Goal: Find specific page/section: Find specific page/section

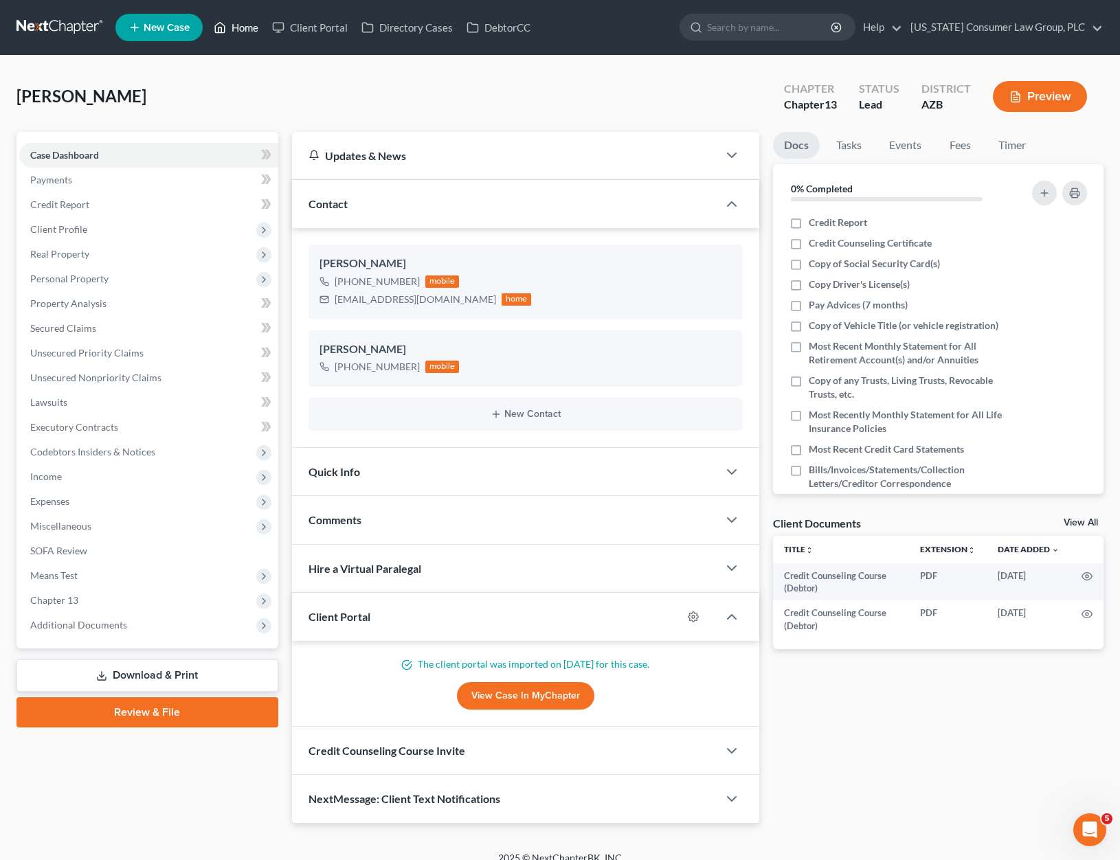
click at [254, 29] on link "Home" at bounding box center [236, 27] width 58 height 25
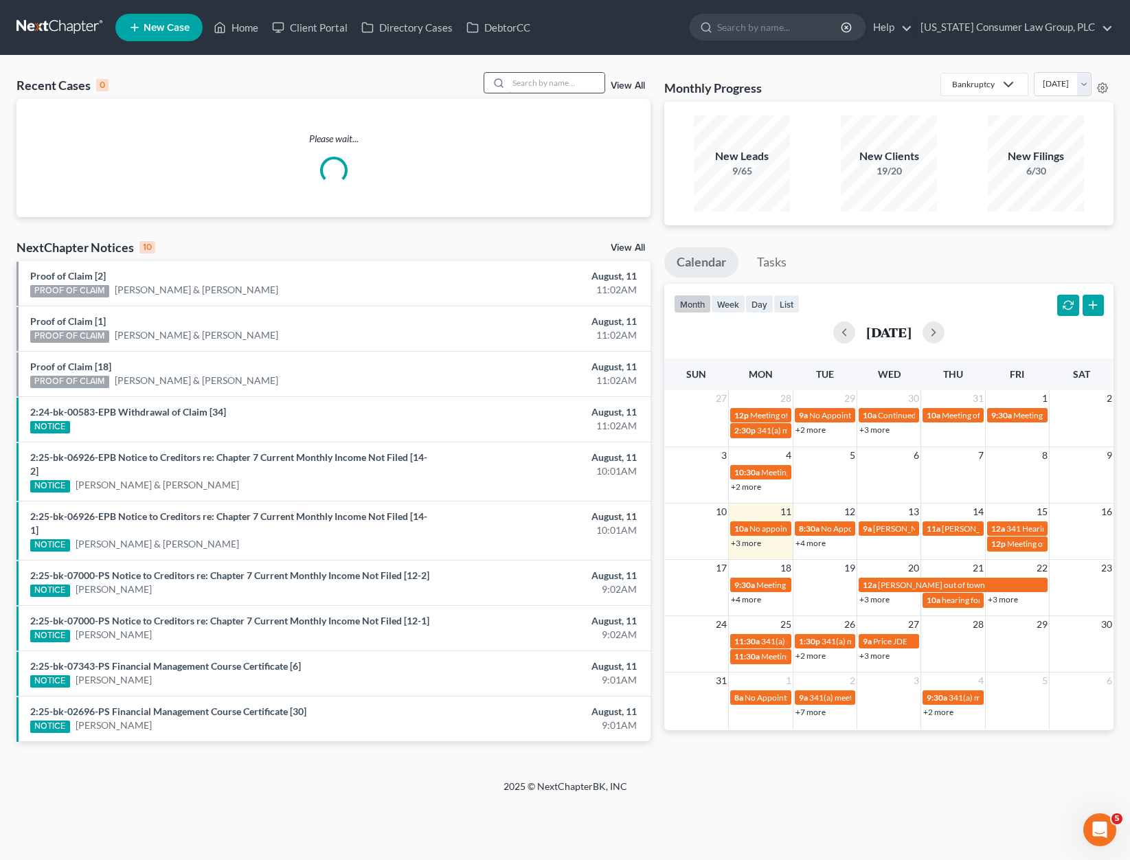
click at [550, 82] on input "search" at bounding box center [556, 83] width 96 height 20
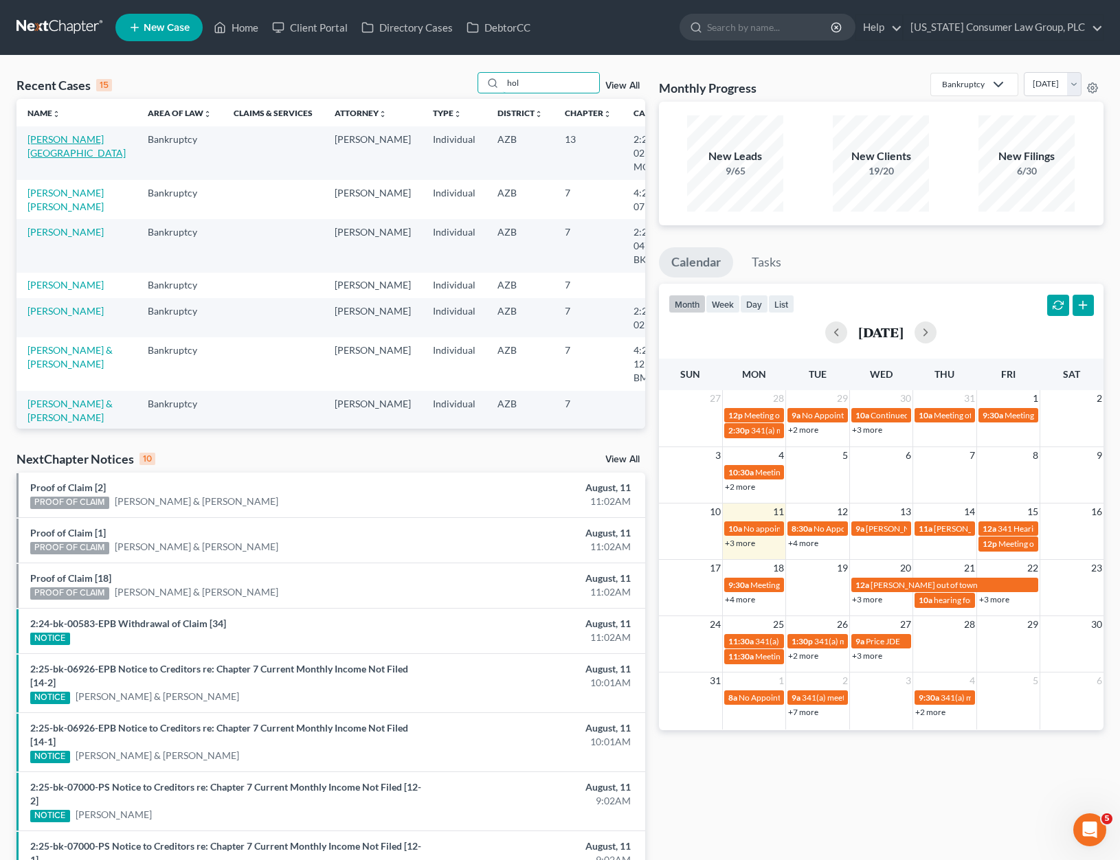
type input "hol"
click at [51, 153] on link "[PERSON_NAME][GEOGRAPHIC_DATA]" at bounding box center [76, 145] width 98 height 25
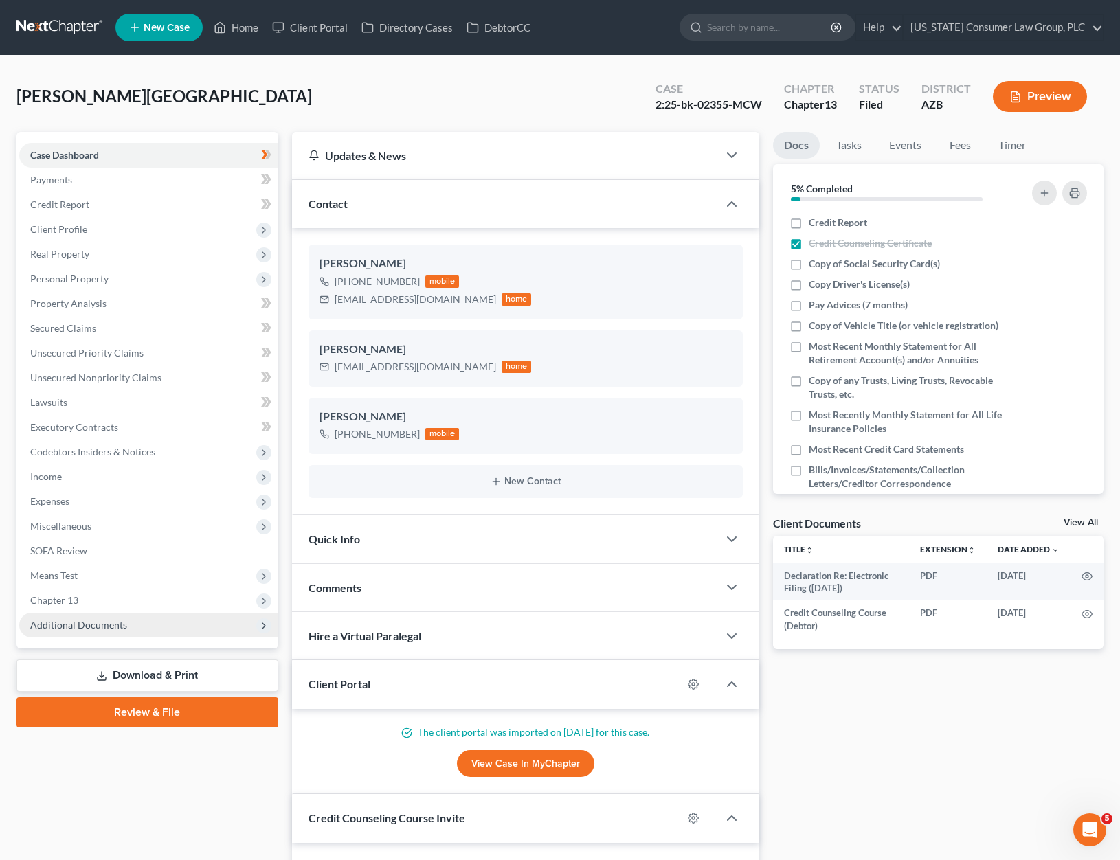
click at [67, 631] on span "Additional Documents" at bounding box center [148, 625] width 259 height 25
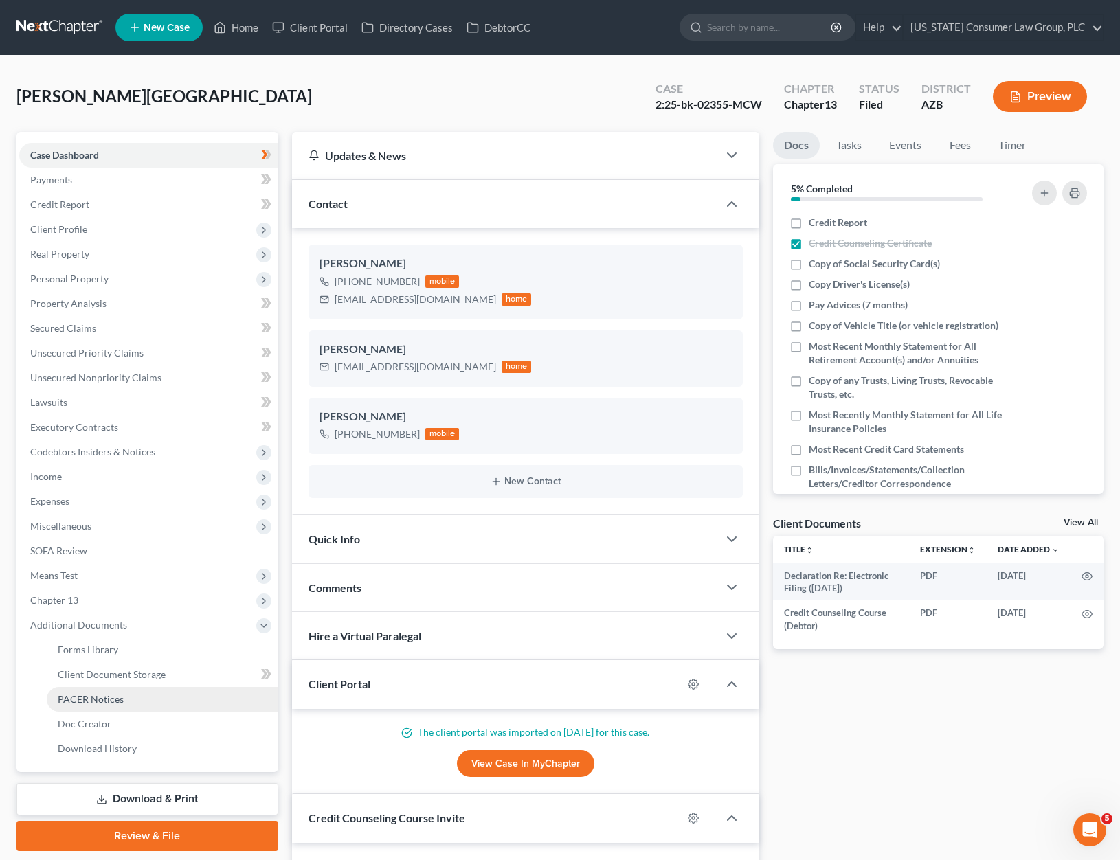
click at [75, 700] on span "PACER Notices" at bounding box center [91, 699] width 66 height 12
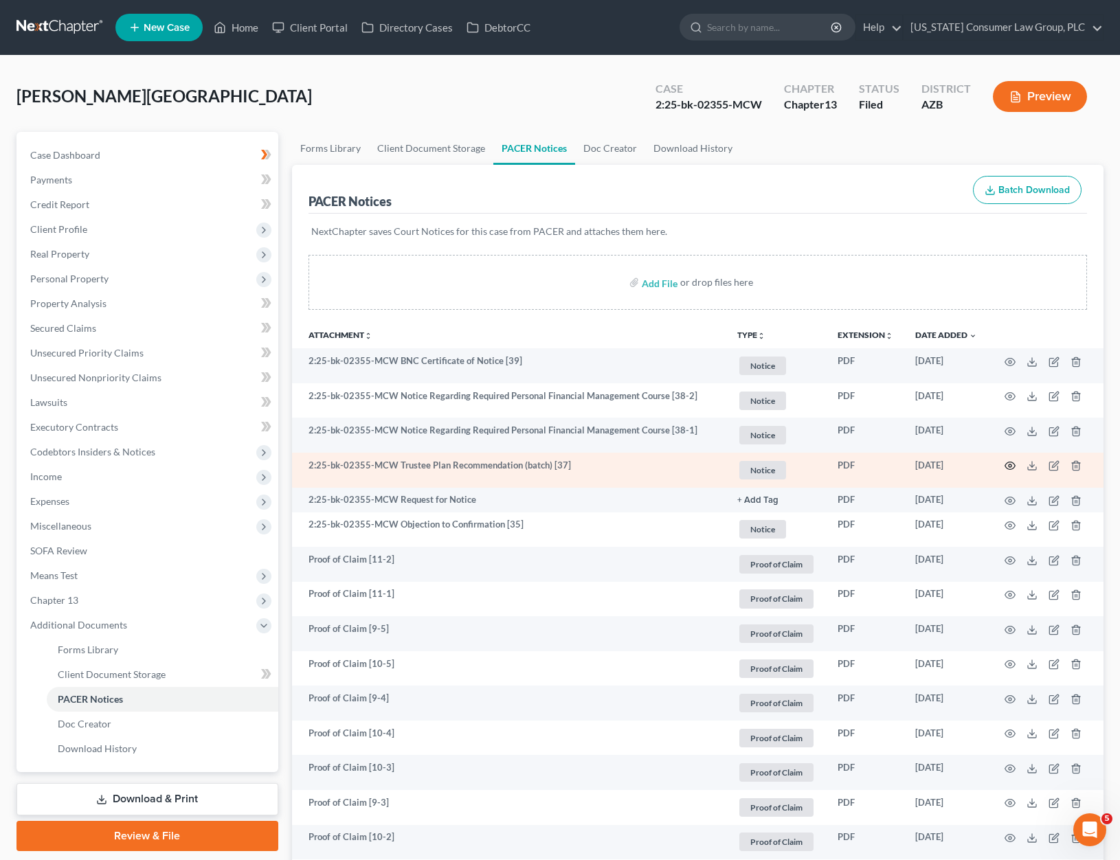
click at [1011, 467] on icon "button" at bounding box center [1010, 465] width 11 height 11
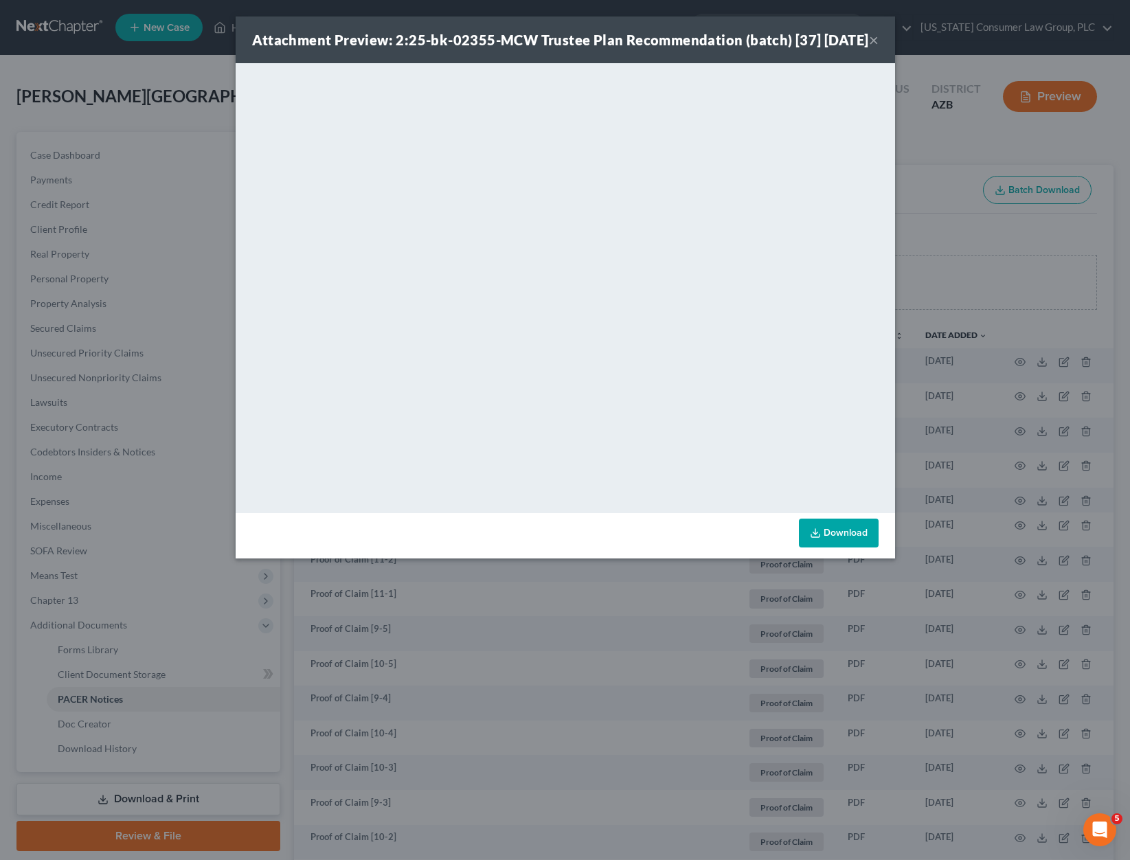
click at [875, 47] on button "×" at bounding box center [874, 40] width 10 height 16
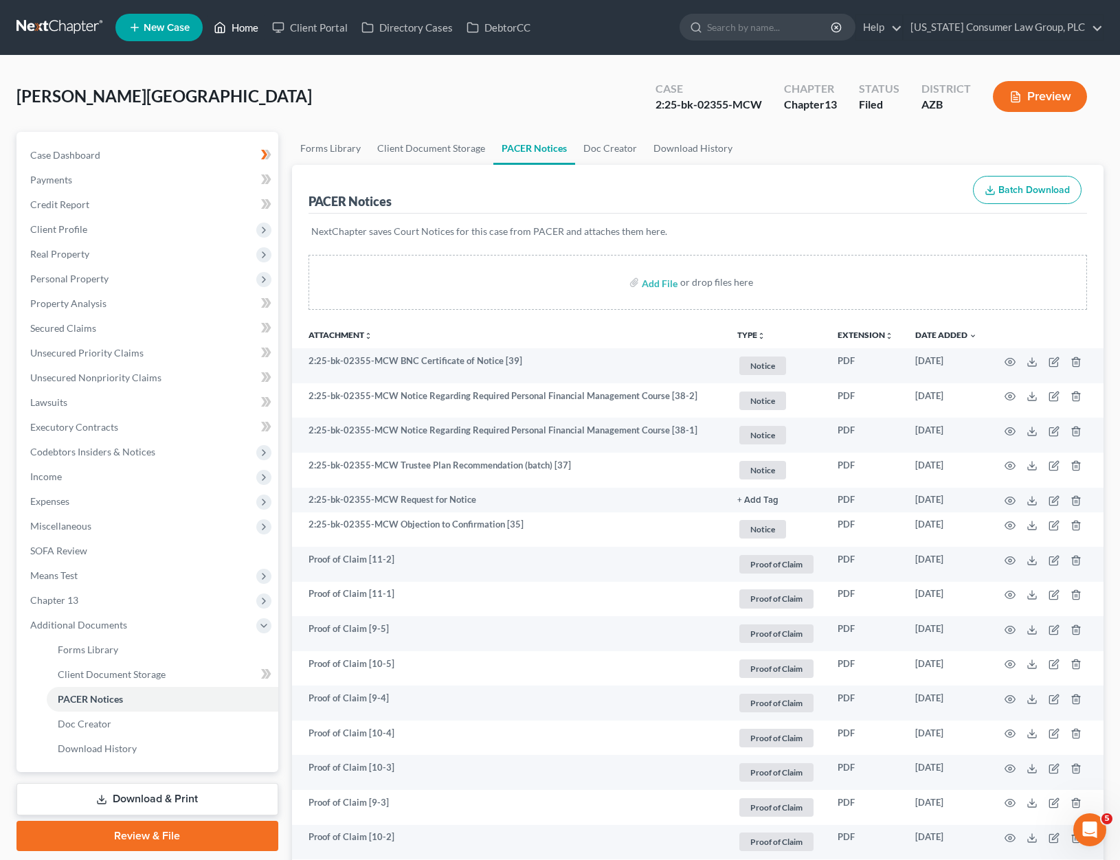
click at [233, 23] on link "Home" at bounding box center [236, 27] width 58 height 25
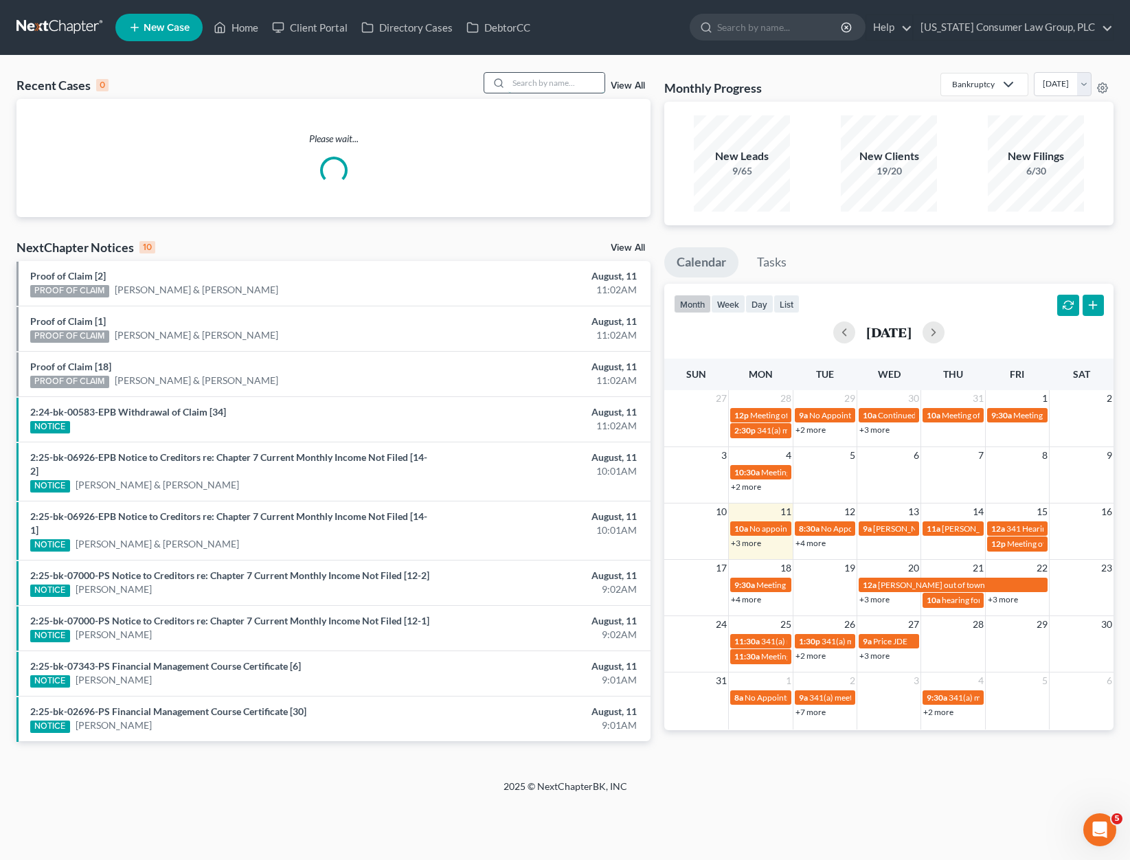
click at [552, 91] on input "search" at bounding box center [556, 83] width 96 height 20
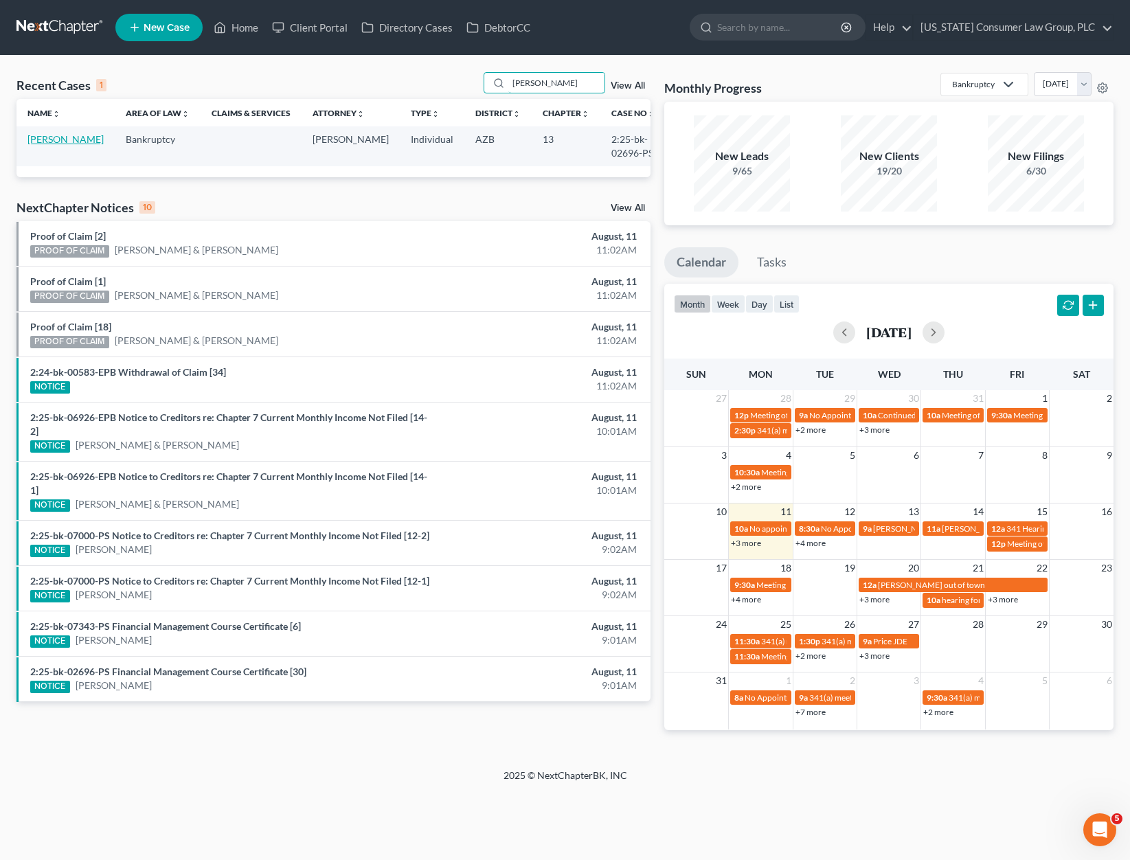
type input "[PERSON_NAME]"
click at [39, 136] on link "[PERSON_NAME]" at bounding box center [65, 139] width 76 height 12
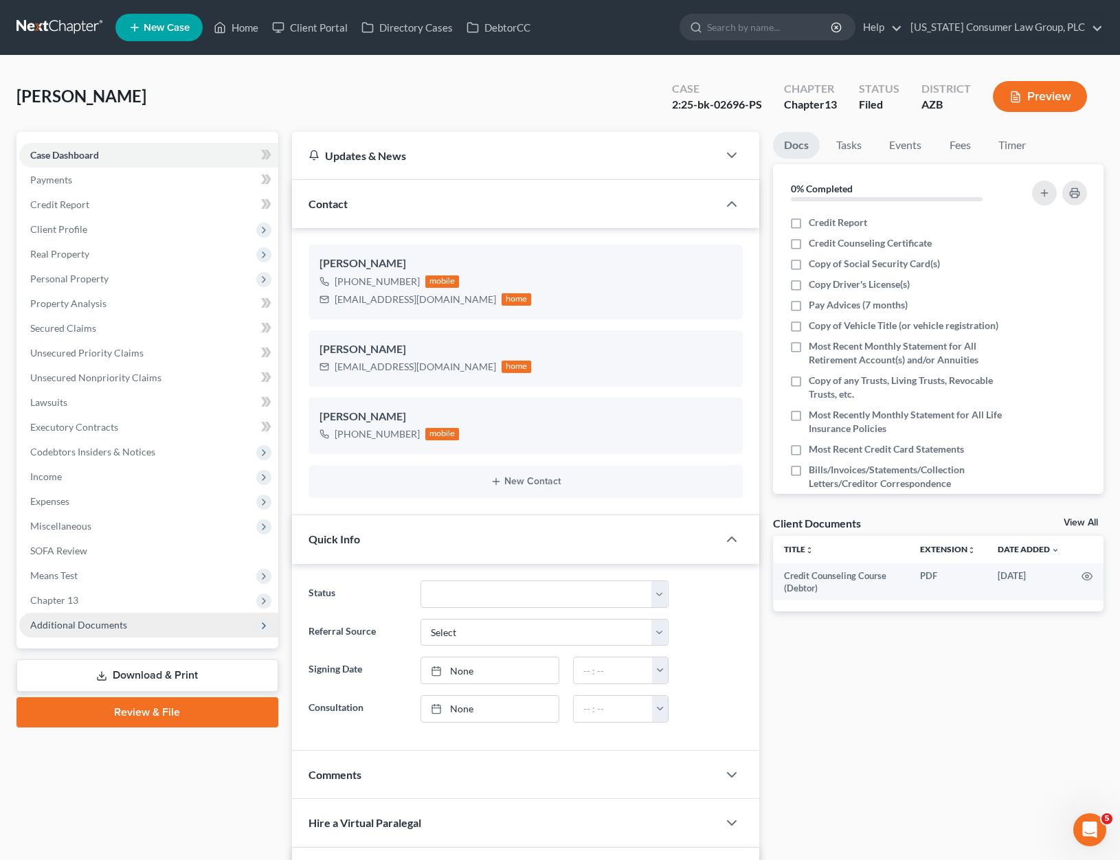
click at [119, 633] on span "Additional Documents" at bounding box center [148, 625] width 259 height 25
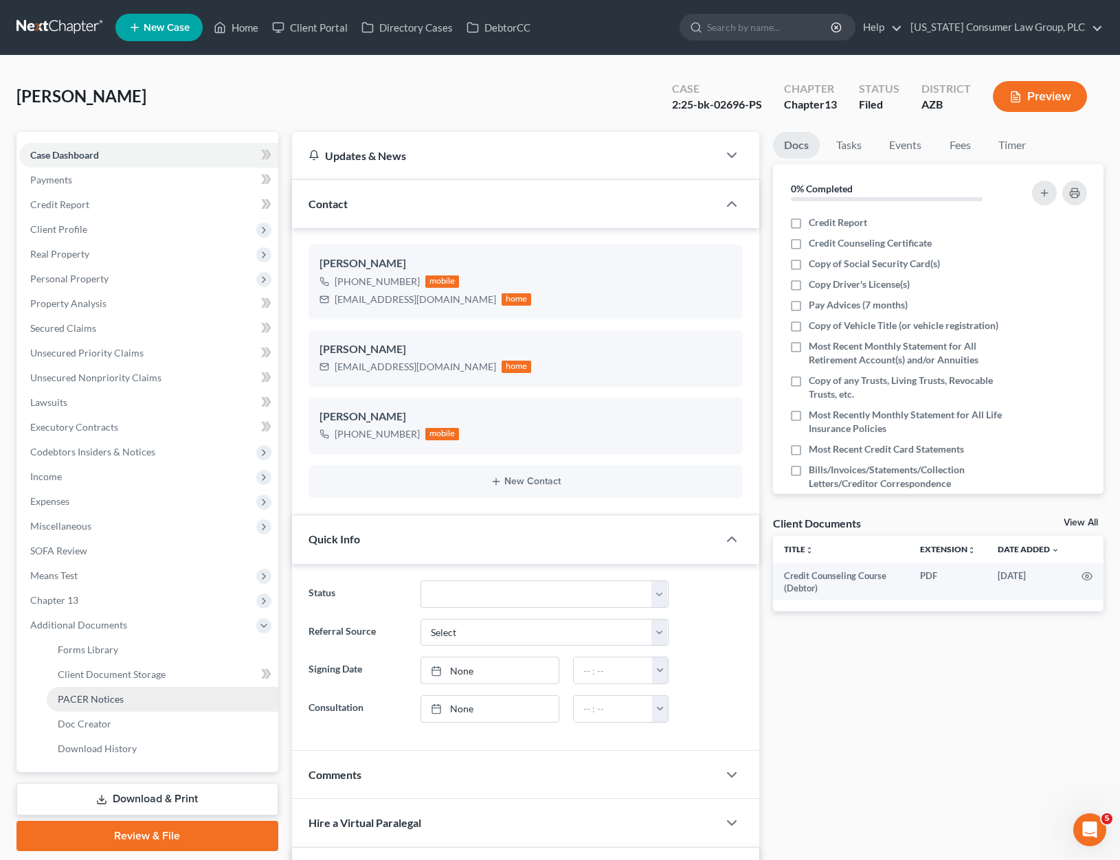
click at [98, 691] on link "PACER Notices" at bounding box center [163, 699] width 232 height 25
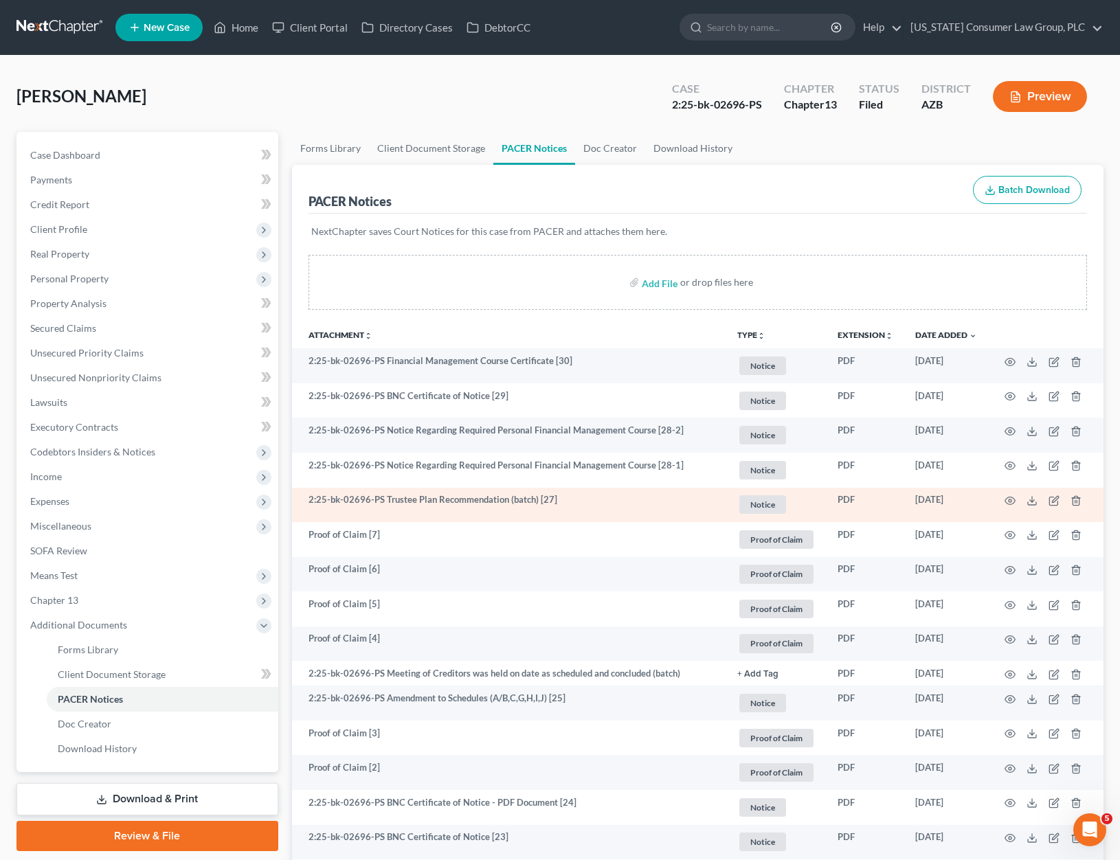
click at [1016, 504] on td at bounding box center [1045, 505] width 115 height 35
click at [1011, 501] on icon "button" at bounding box center [1010, 500] width 11 height 11
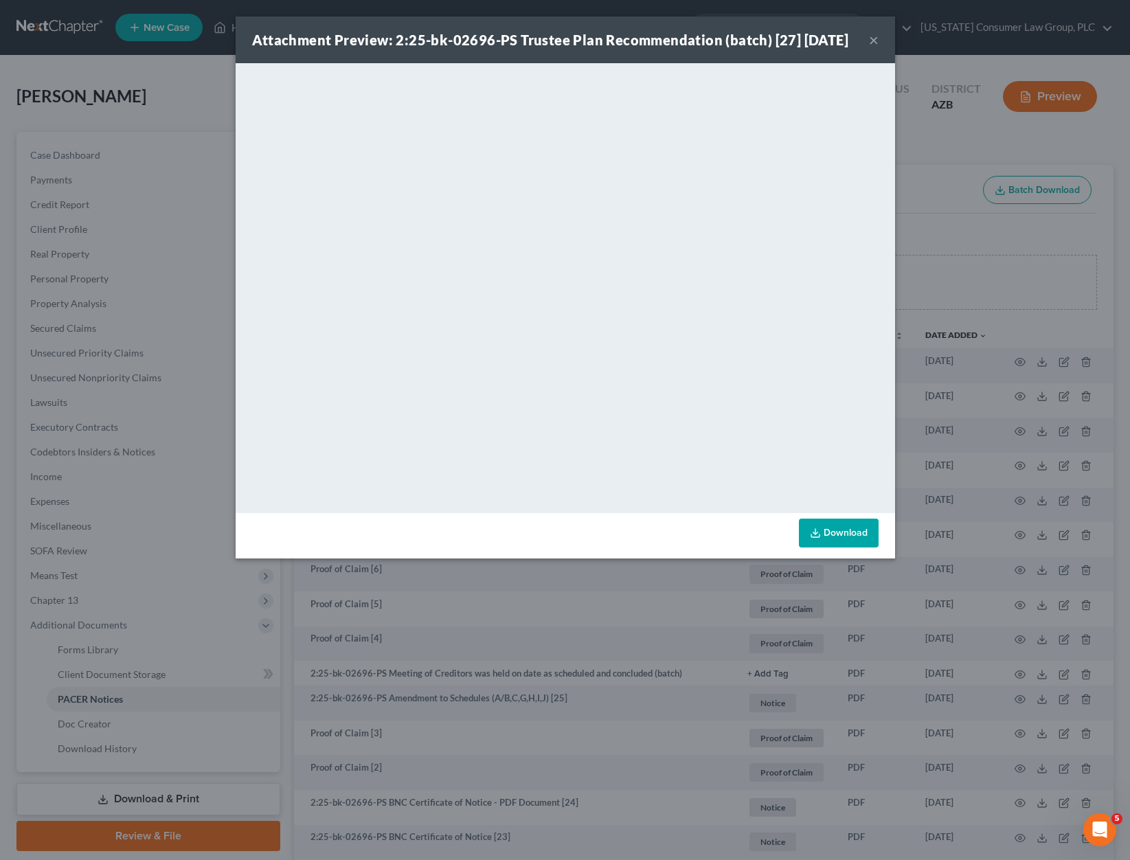
click at [877, 48] on button "×" at bounding box center [874, 40] width 10 height 16
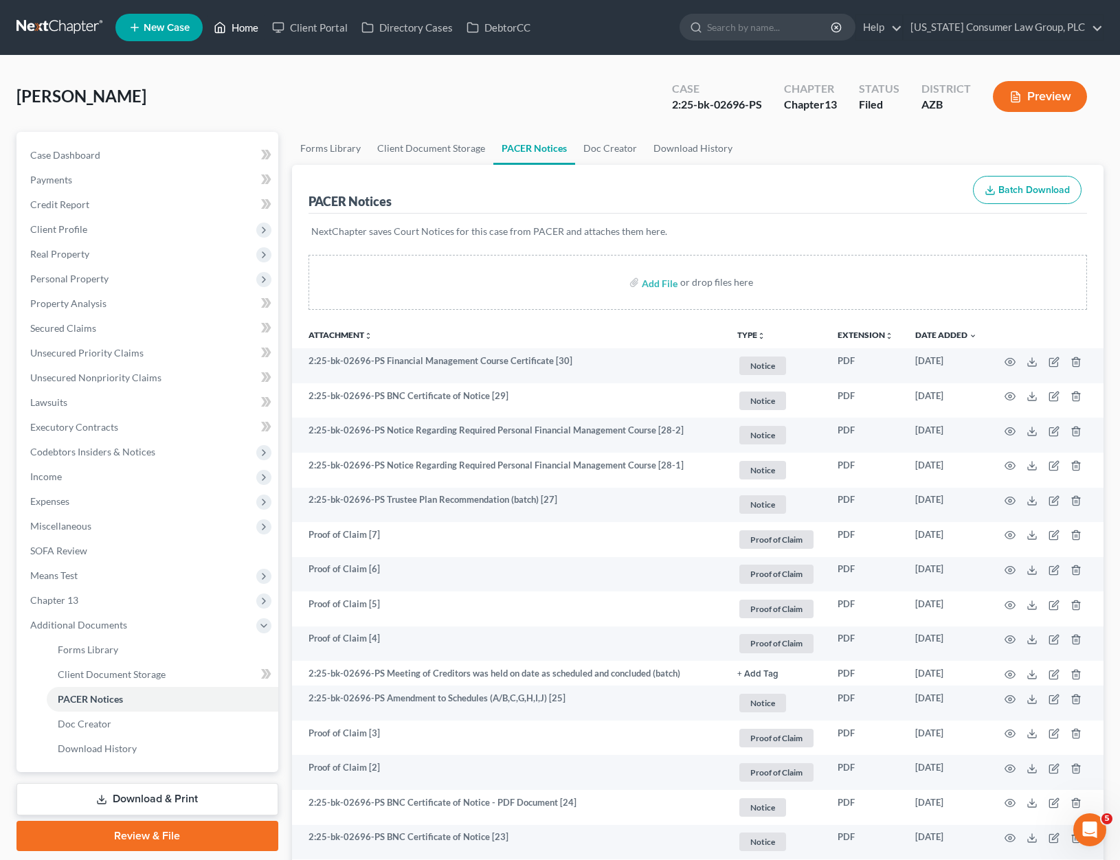
click at [231, 29] on link "Home" at bounding box center [236, 27] width 58 height 25
